Goal: Transaction & Acquisition: Purchase product/service

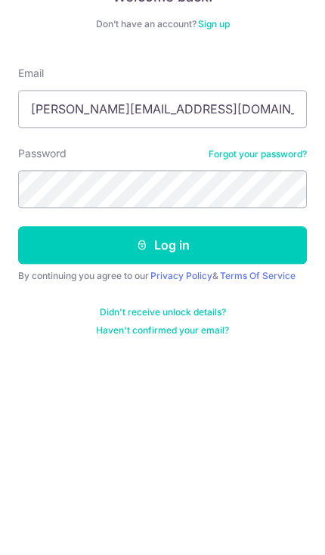
scroll to position [65, 0]
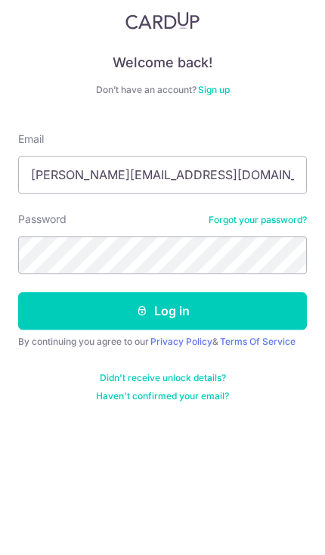
click at [213, 323] on button "Log in" at bounding box center [162, 342] width 289 height 38
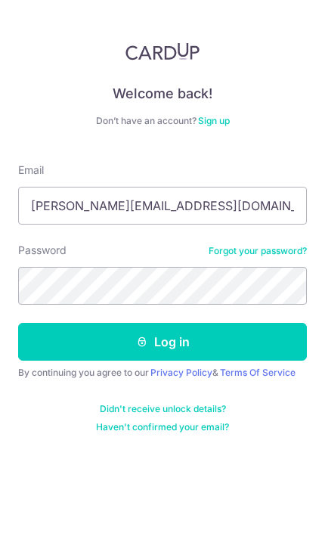
click at [177, 323] on button "Log in" at bounding box center [162, 342] width 289 height 38
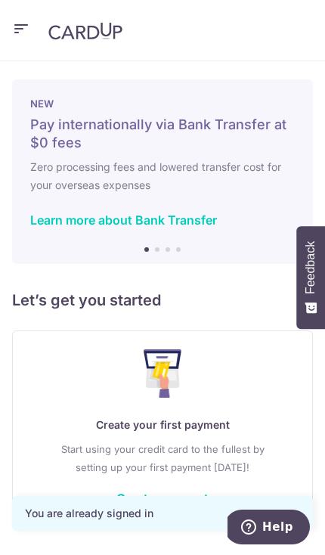
click at [165, 494] on link "Create payment" at bounding box center [162, 498] width 92 height 15
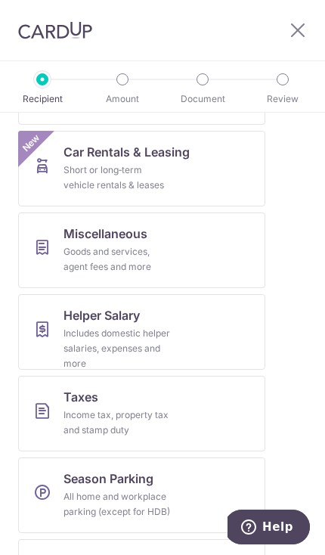
scroll to position [805, 0]
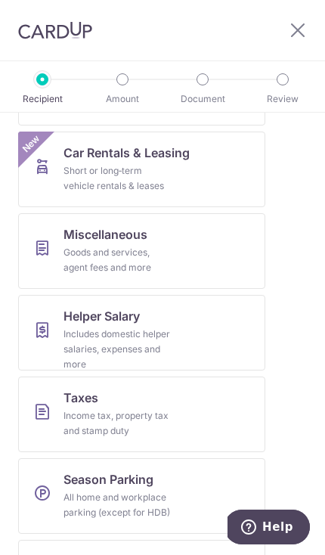
click at [192, 412] on link "Taxes Income tax, property tax and stamp duty" at bounding box center [141, 414] width 247 height 76
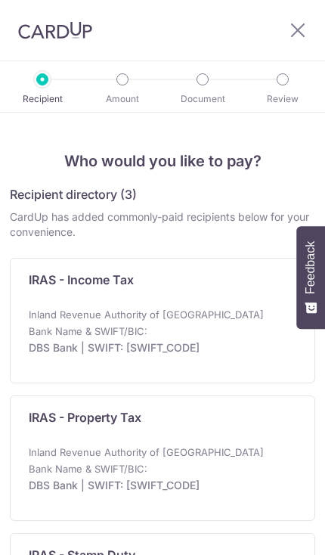
scroll to position [29, 0]
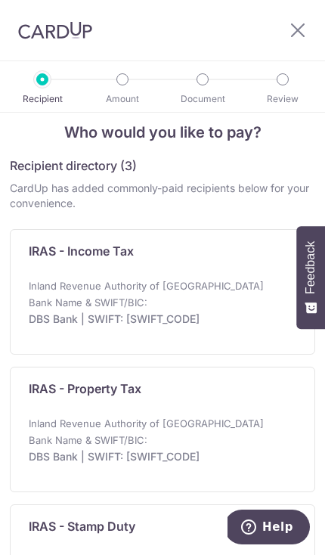
click at [241, 308] on div "Bank Name & SWIFT/BIC: DBS Bank | SWIFT: DBSSSGSGXXX" at bounding box center [163, 318] width 268 height 47
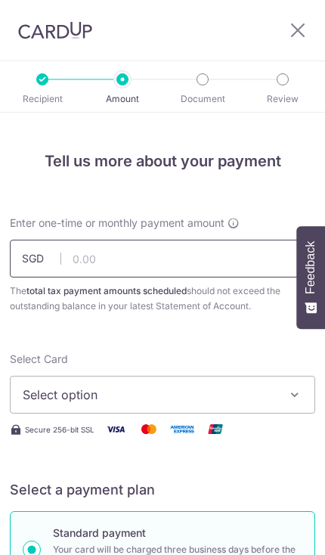
click at [199, 246] on input "text" at bounding box center [162, 259] width 305 height 38
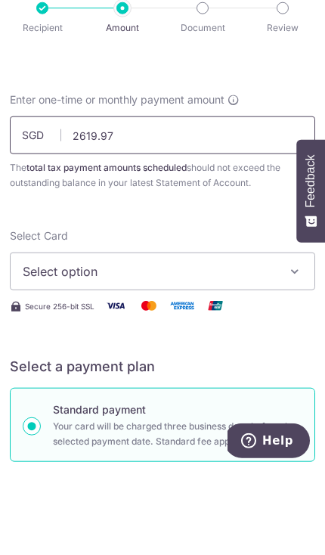
scroll to position [69, 0]
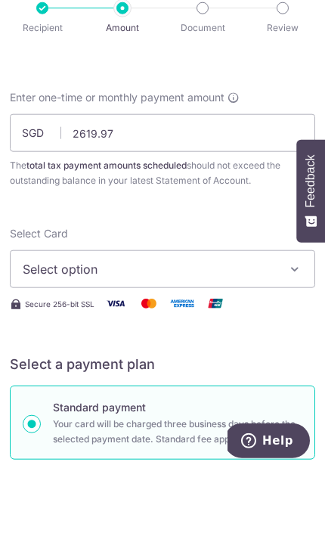
click at [188, 346] on span "Select option" at bounding box center [152, 355] width 259 height 18
type input "2,619.97"
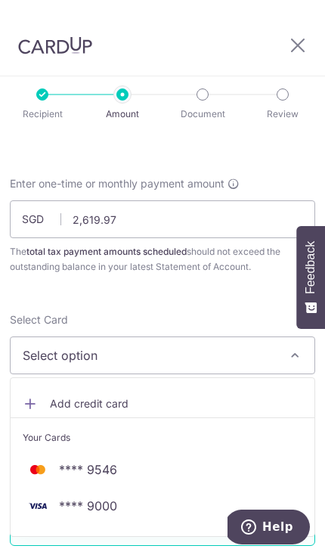
scroll to position [66, 0]
